Goal: Task Accomplishment & Management: Use online tool/utility

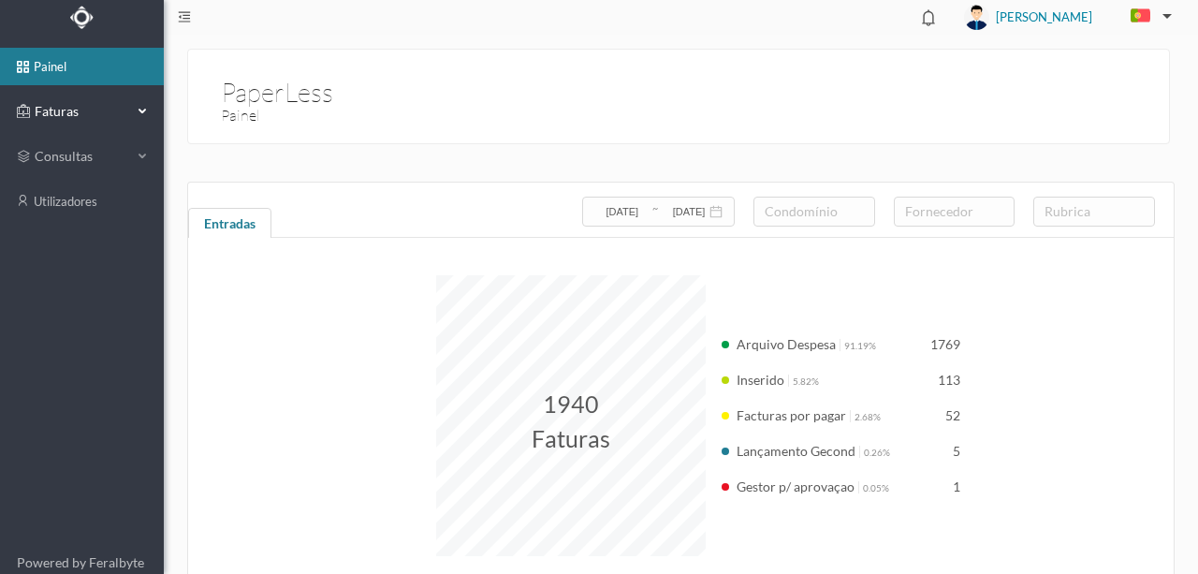
click at [47, 108] on span "Faturas" at bounding box center [81, 111] width 103 height 19
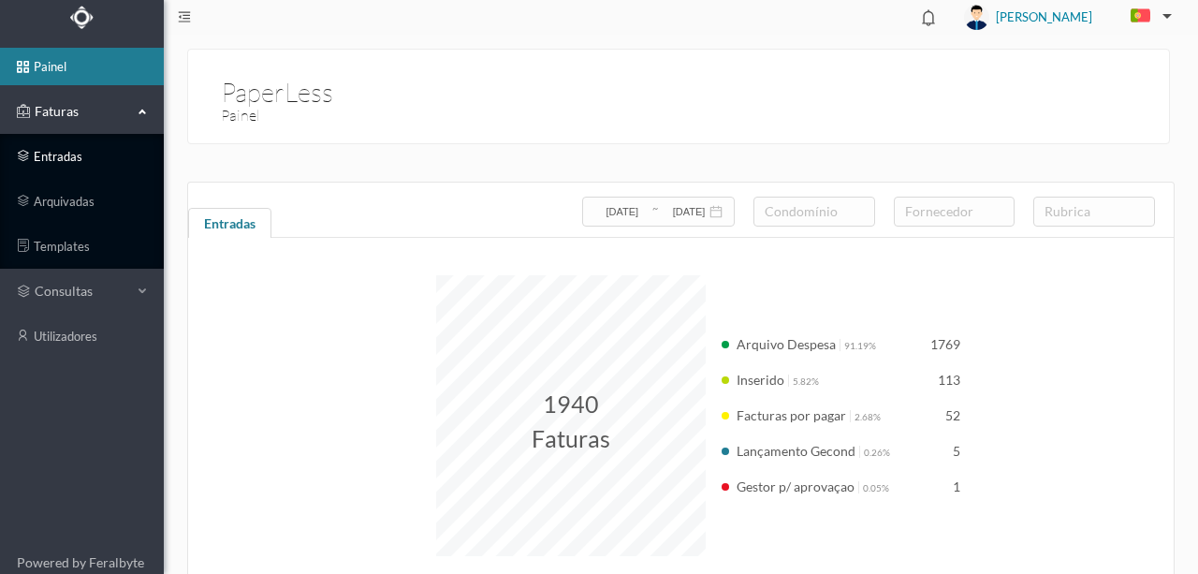
click at [71, 159] on link "entradas" at bounding box center [82, 156] width 164 height 37
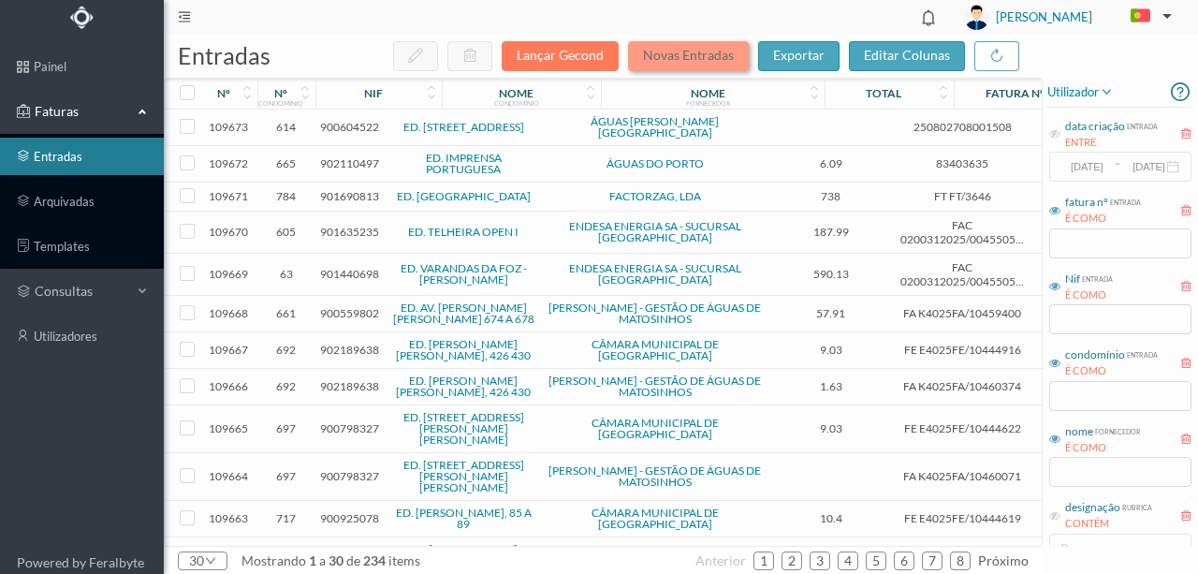
click at [672, 60] on button "Novas Entradas" at bounding box center [688, 56] width 121 height 30
click at [667, 57] on button "Novas Entradas" at bounding box center [688, 56] width 121 height 30
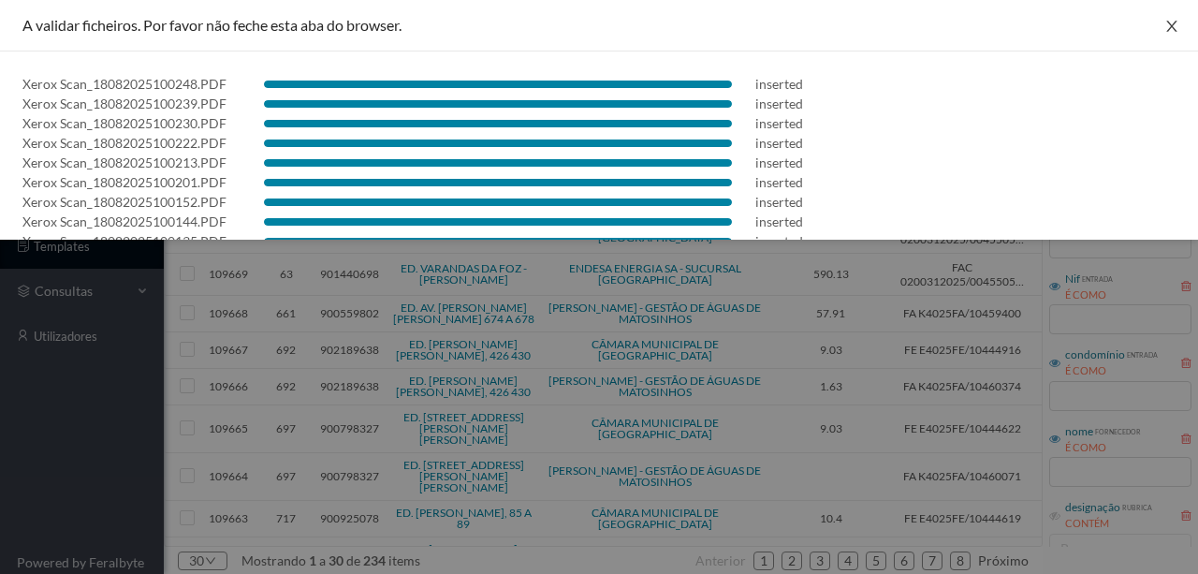
click at [1168, 24] on icon "icon: close" at bounding box center [1171, 26] width 10 height 11
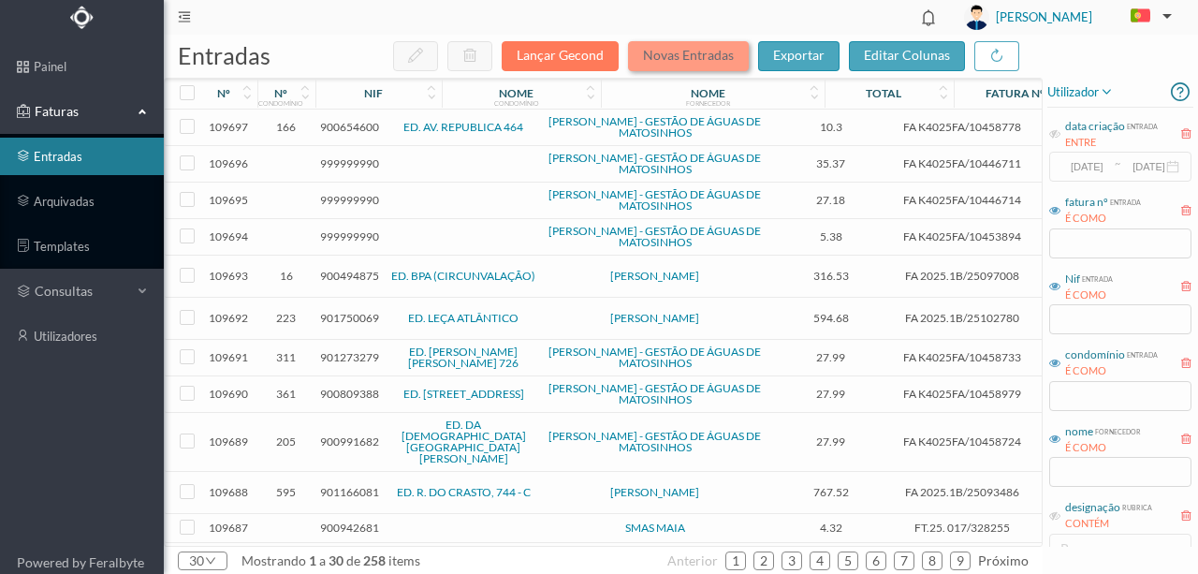
click at [687, 60] on button "Novas Entradas" at bounding box center [688, 56] width 121 height 30
click at [1072, 389] on input "text" at bounding box center [1120, 396] width 142 height 30
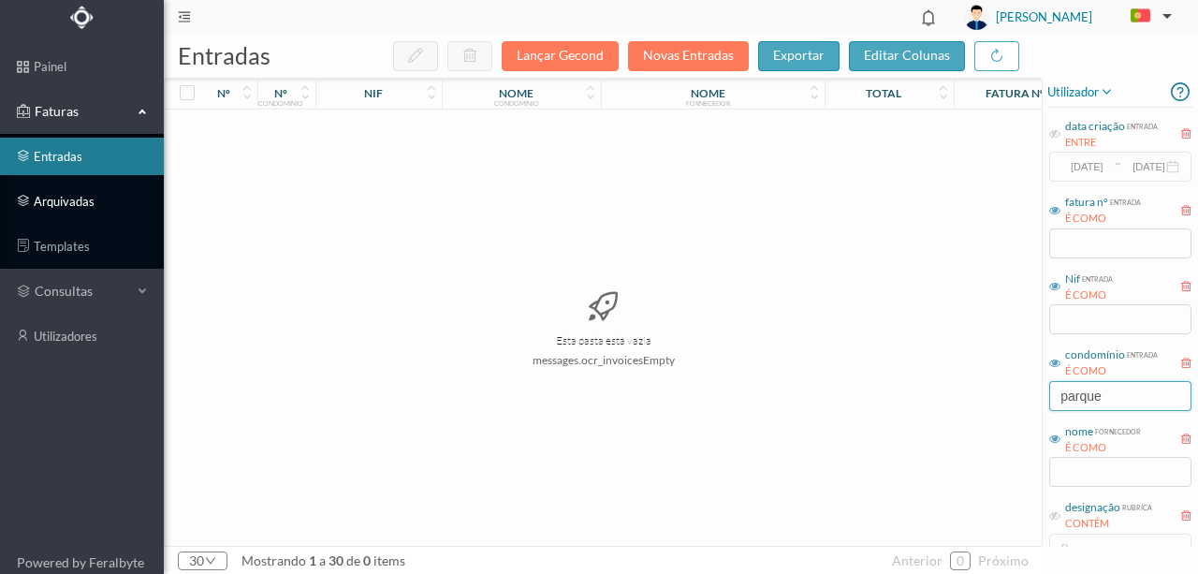
type input "parque"
click at [62, 208] on link "arquivadas" at bounding box center [82, 200] width 164 height 37
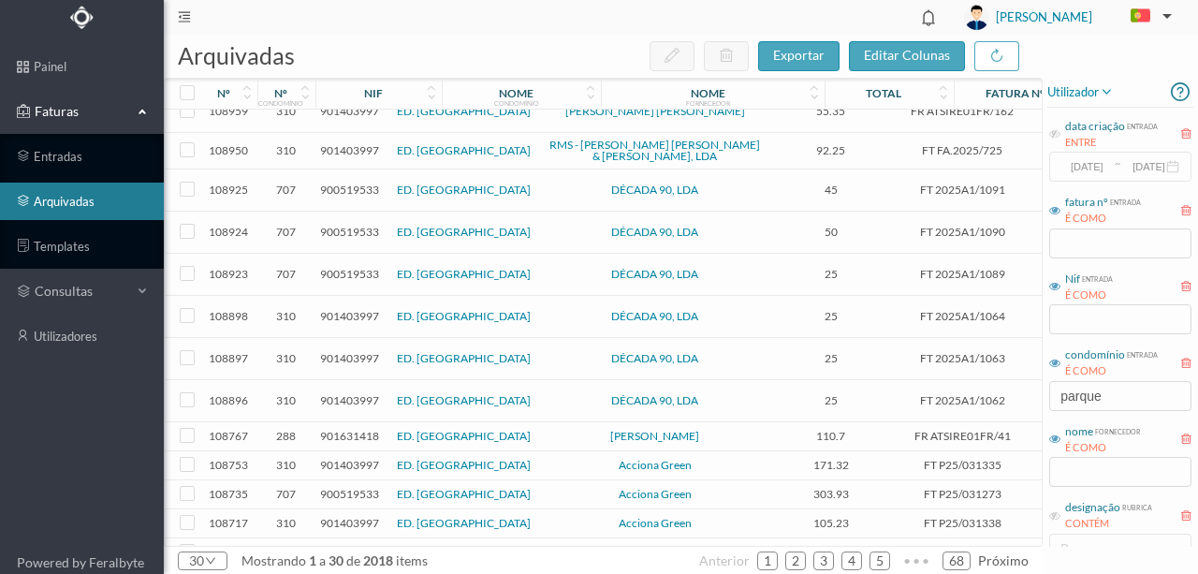
scroll to position [499, 0]
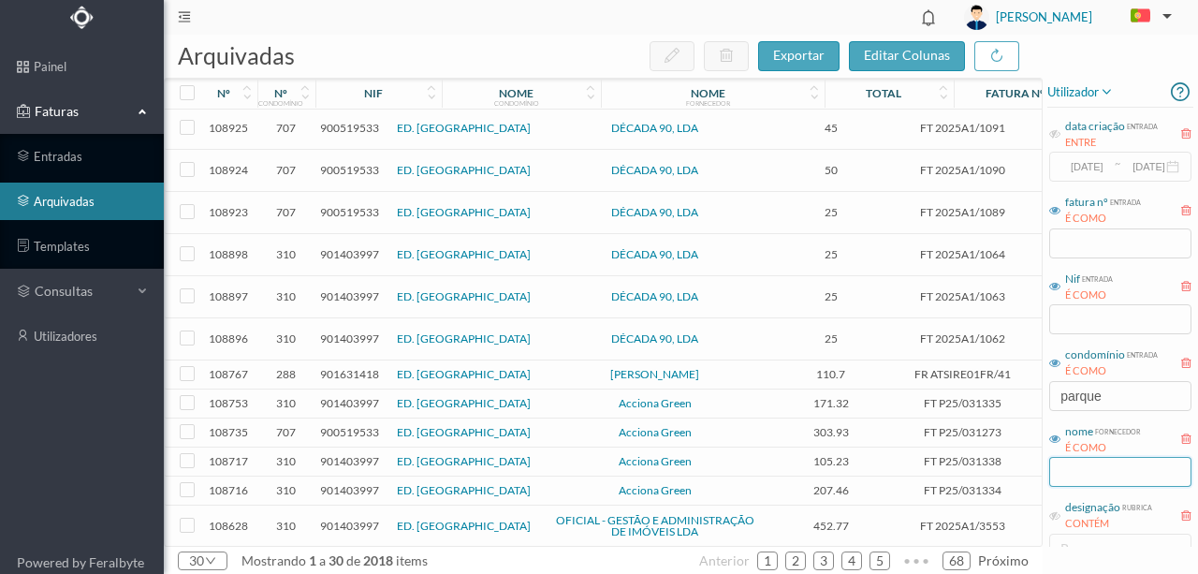
click at [1099, 471] on input "text" at bounding box center [1120, 472] width 142 height 30
type input "acci"
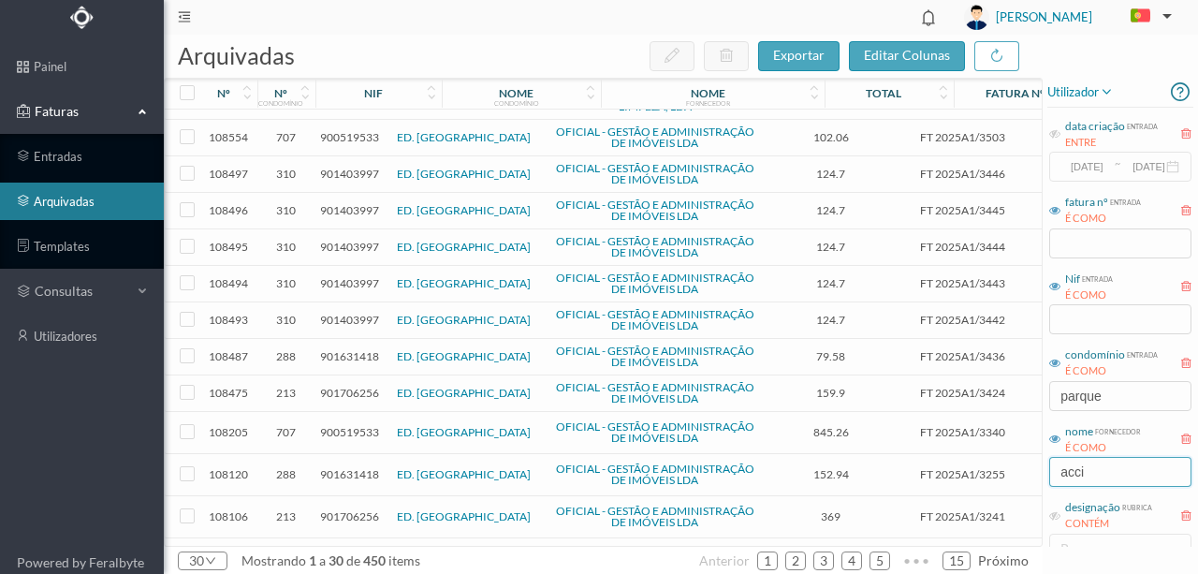
scroll to position [0, 0]
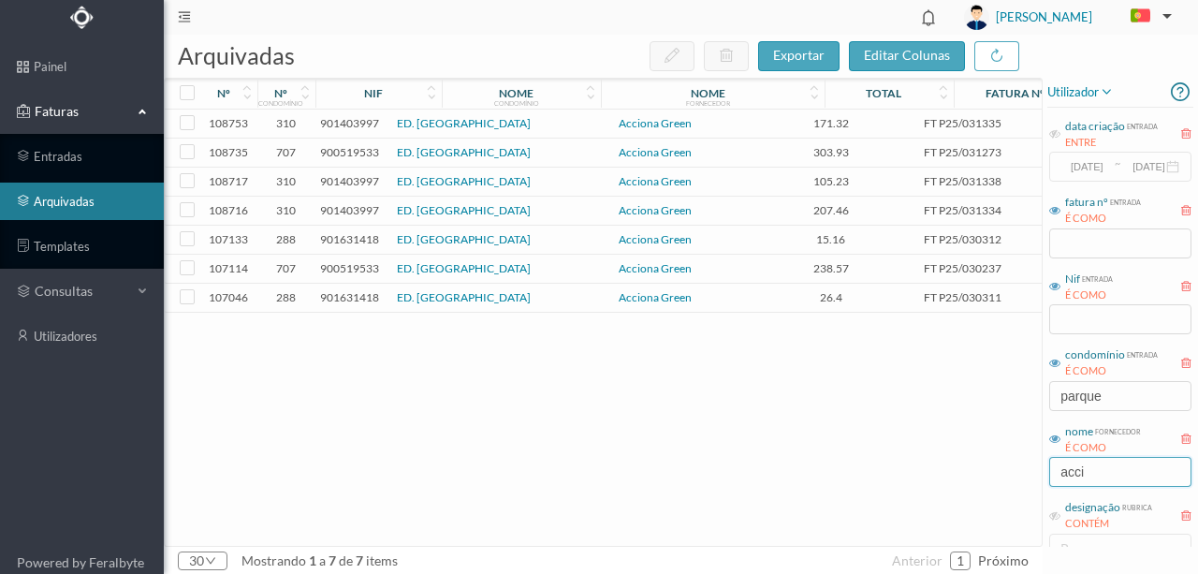
drag, startPoint x: 1110, startPoint y: 473, endPoint x: 1003, endPoint y: 472, distance: 106.7
click at [1003, 472] on div "arquivadas exportar editar colunas nº nº condomínio nif nome condomínio nome fo…" at bounding box center [681, 304] width 1034 height 539
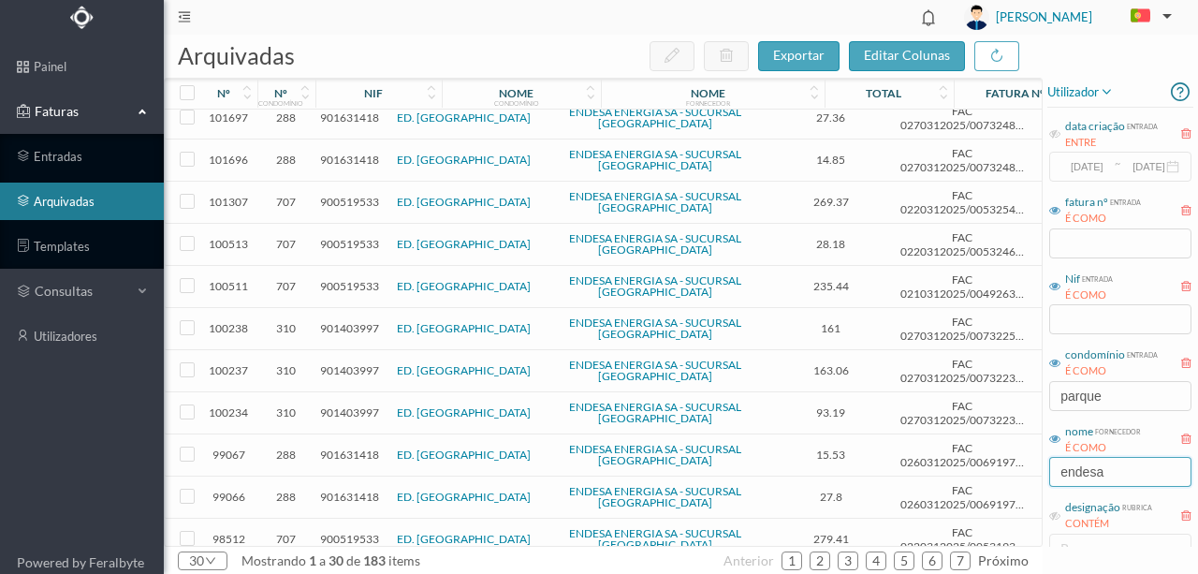
scroll to position [804, 0]
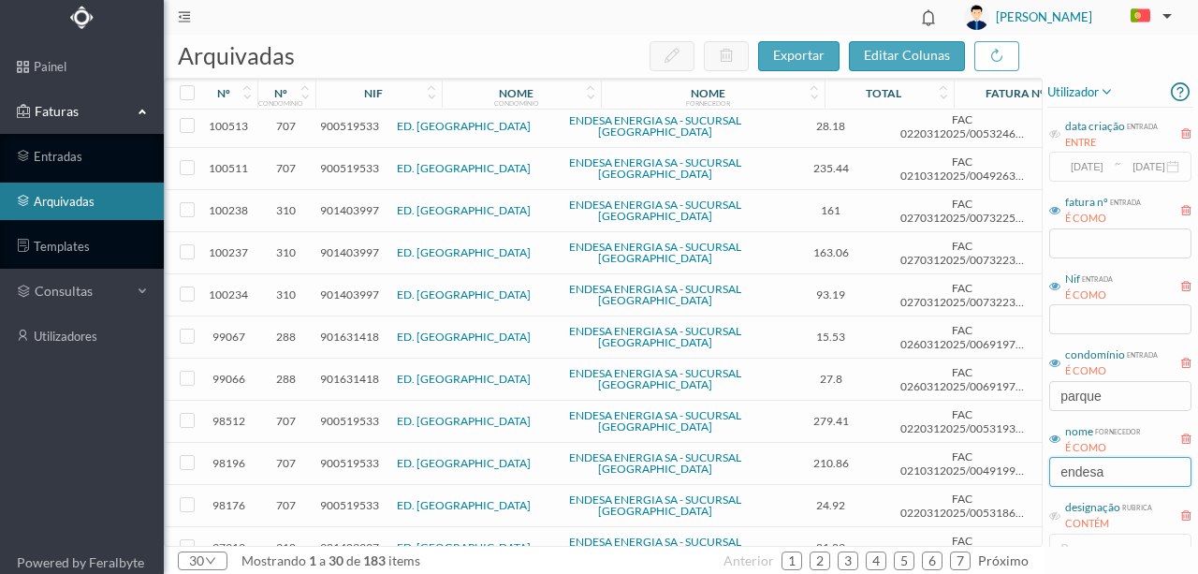
drag, startPoint x: 1100, startPoint y: 469, endPoint x: 734, endPoint y: 436, distance: 367.3
click at [748, 436] on div "arquivadas exportar editar colunas nº nº condomínio nif nome condomínio nome fo…" at bounding box center [681, 304] width 1034 height 539
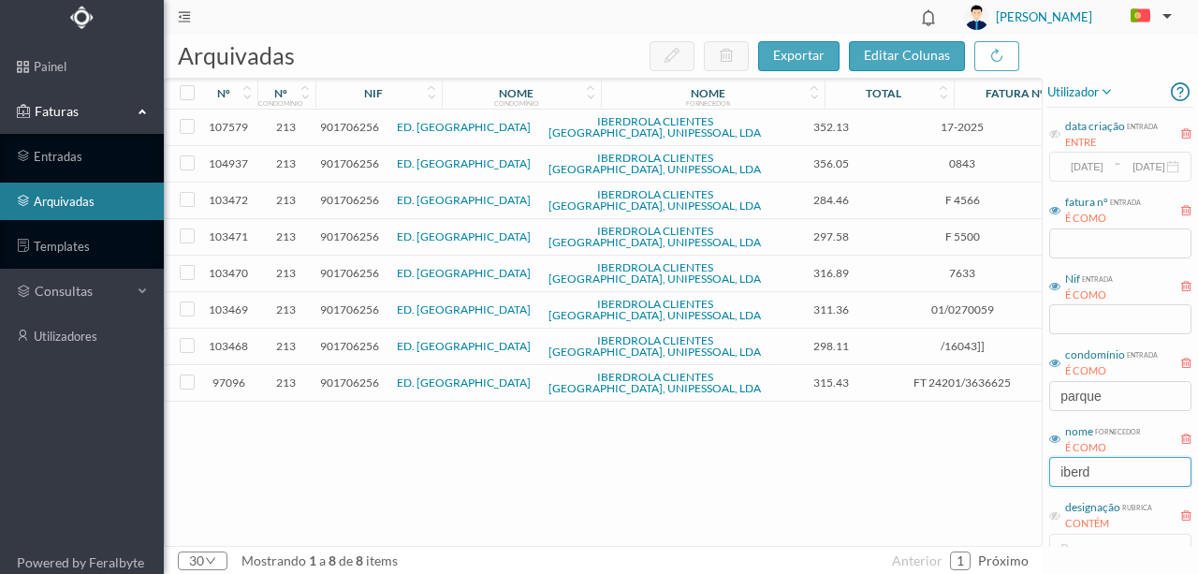
scroll to position [0, 0]
type input "iberd"
click at [352, 125] on span "901706256" at bounding box center [349, 127] width 59 height 14
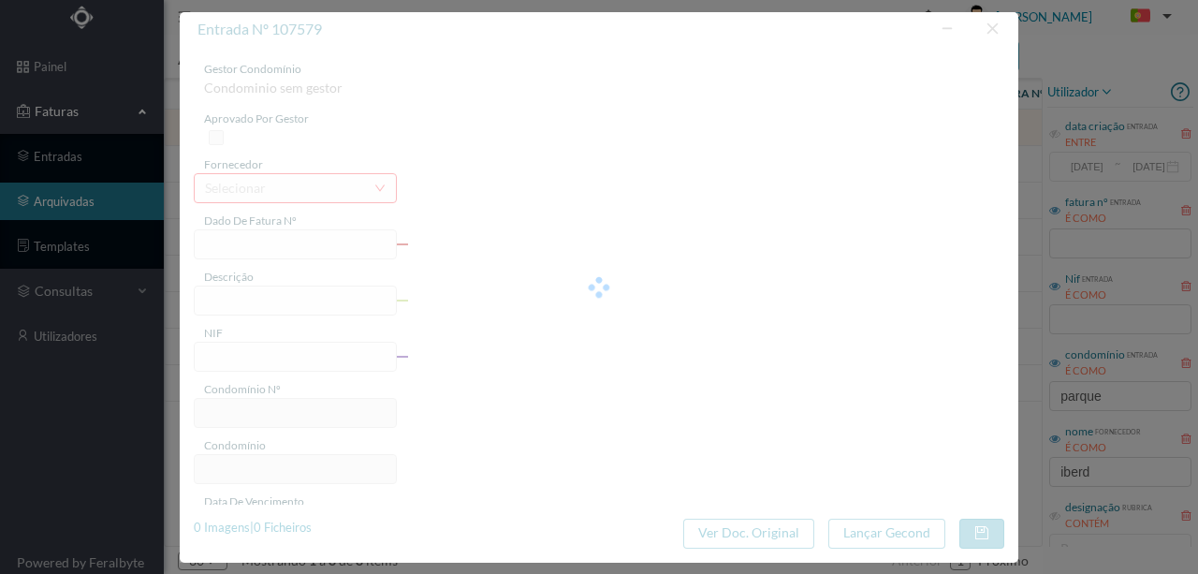
type input "17-2025"
type input "422 SC ([DATE] a [DATE])"
type input "901706256"
type input "[DATE]"
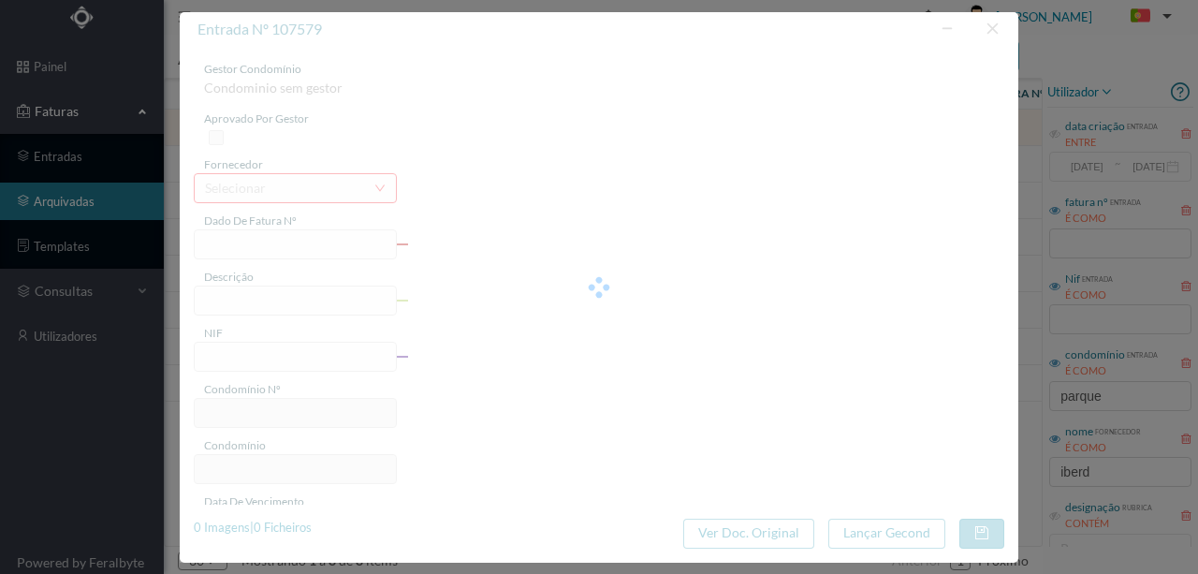
type input "[DATE]"
type input "352.13"
type input "213"
type input "ED. [GEOGRAPHIC_DATA]"
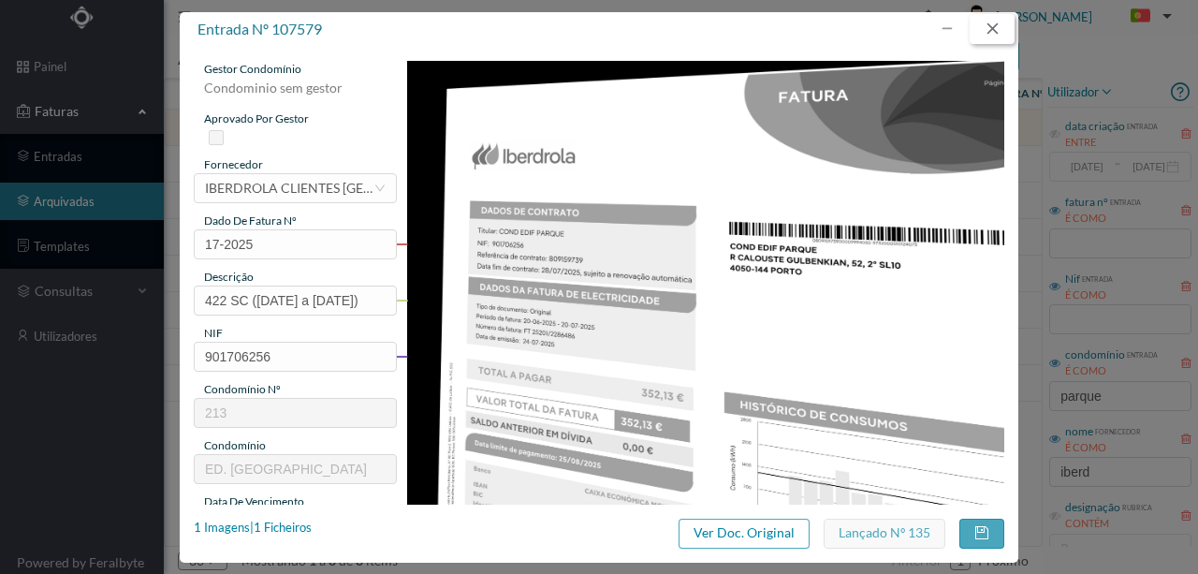
click at [989, 23] on button "button" at bounding box center [991, 29] width 45 height 30
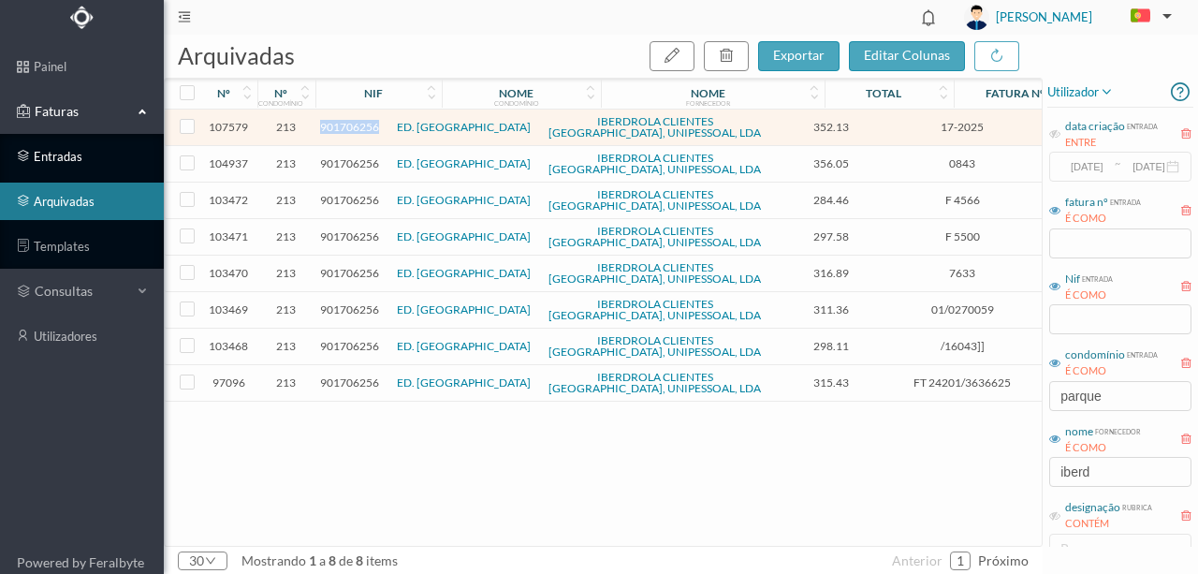
click at [86, 155] on link "entradas" at bounding box center [82, 156] width 164 height 37
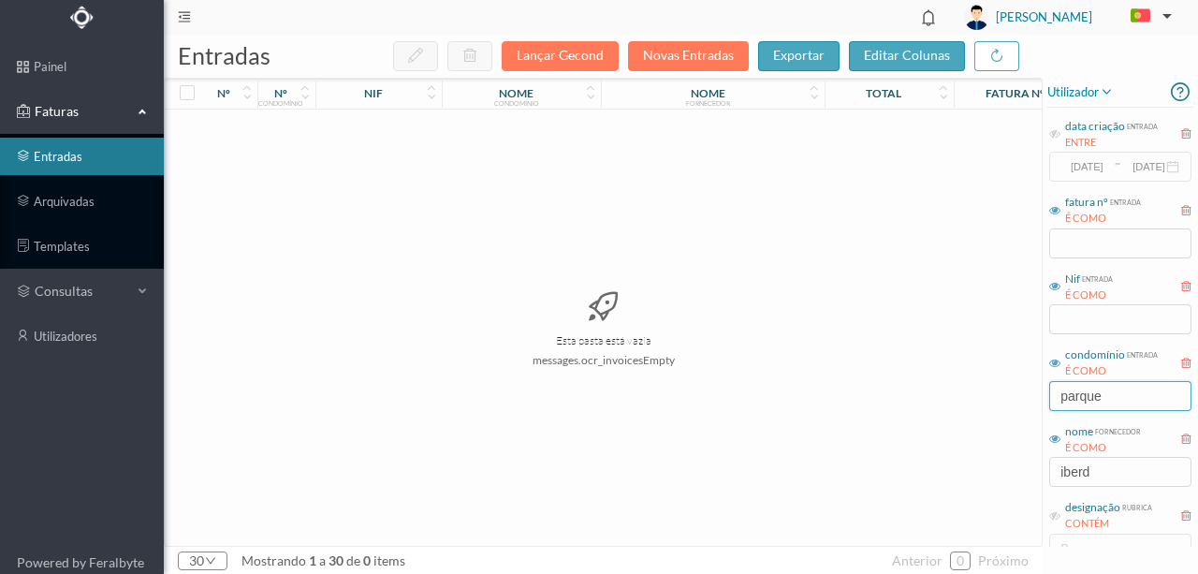
drag, startPoint x: 1135, startPoint y: 397, endPoint x: 850, endPoint y: 391, distance: 285.5
click at [876, 393] on div "entradas Lançar Gecond Novas Entradas exportar editar colunas nº nº condomínio …" at bounding box center [681, 304] width 1034 height 539
drag, startPoint x: 1128, startPoint y: 466, endPoint x: 941, endPoint y: 470, distance: 186.3
click at [941, 471] on div "entradas Lançar Gecond Novas Entradas exportar editar colunas nº nº condomínio …" at bounding box center [681, 304] width 1034 height 539
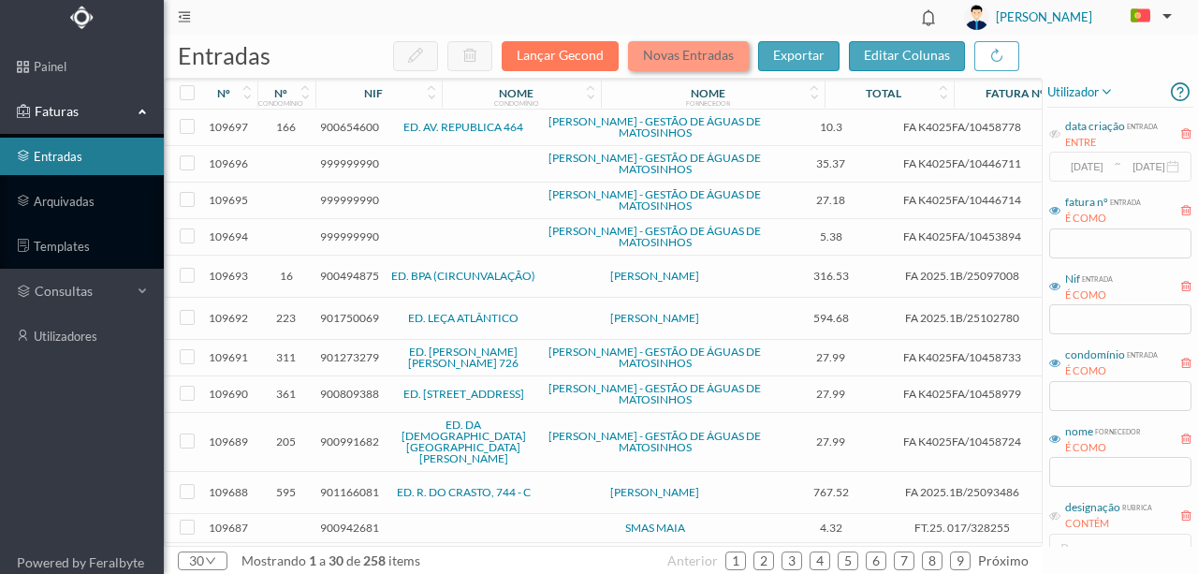
click at [669, 56] on button "Novas Entradas" at bounding box center [688, 56] width 121 height 30
